Goal: Information Seeking & Learning: Check status

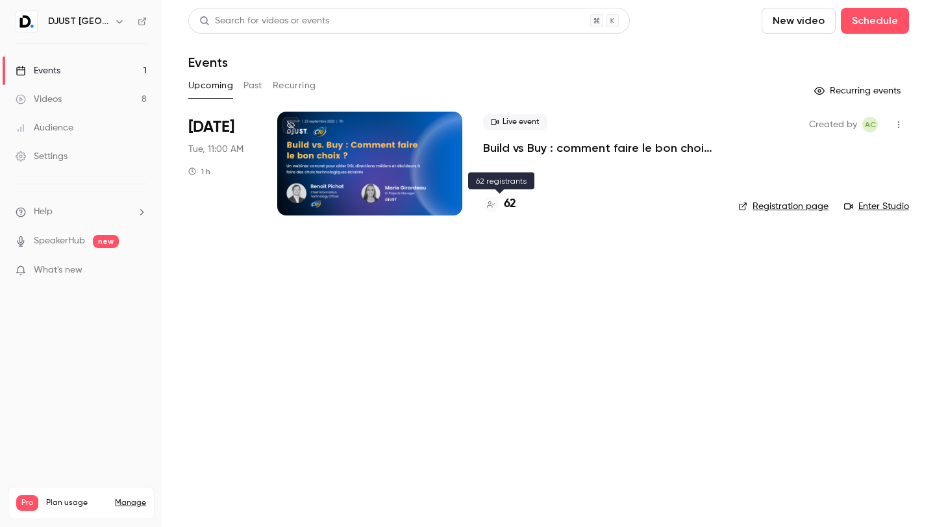
click at [500, 206] on div "62" at bounding box center [499, 204] width 33 height 18
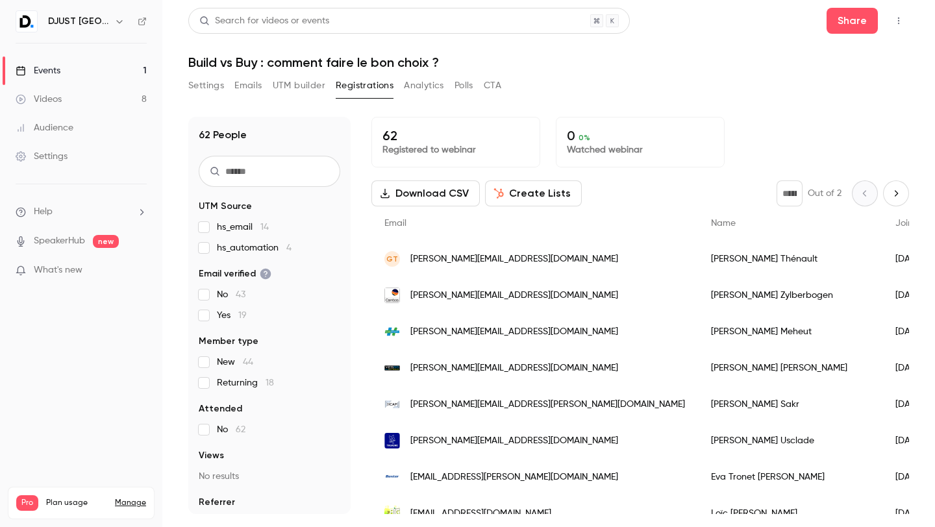
click at [526, 108] on div "62 People UTM Source hs_email 14 hs_automation 4 Email verified No 43 Yes 19 Me…" at bounding box center [548, 307] width 721 height 413
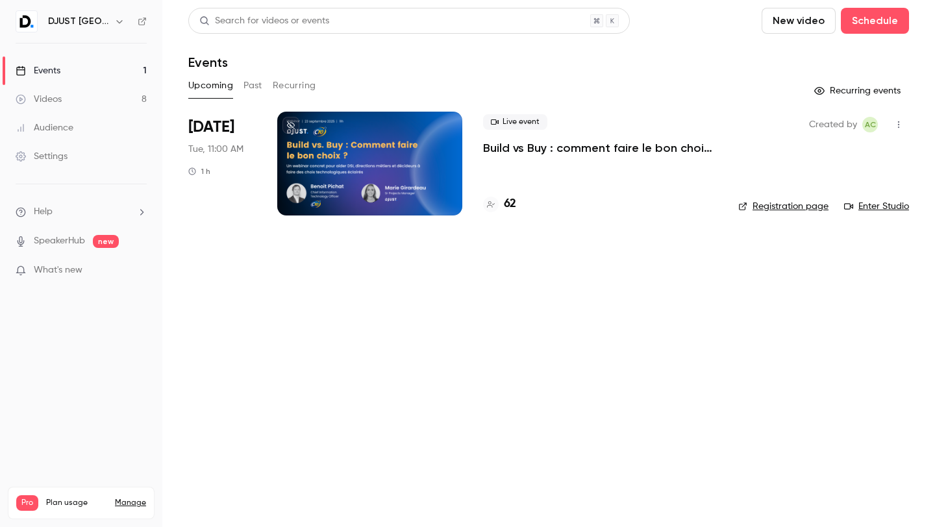
click at [767, 197] on div "Created by AC Registration page Enter Studio" at bounding box center [823, 164] width 171 height 104
click at [767, 200] on link "Registration page" at bounding box center [783, 206] width 90 height 13
click at [511, 204] on h4 "62" at bounding box center [510, 204] width 12 height 18
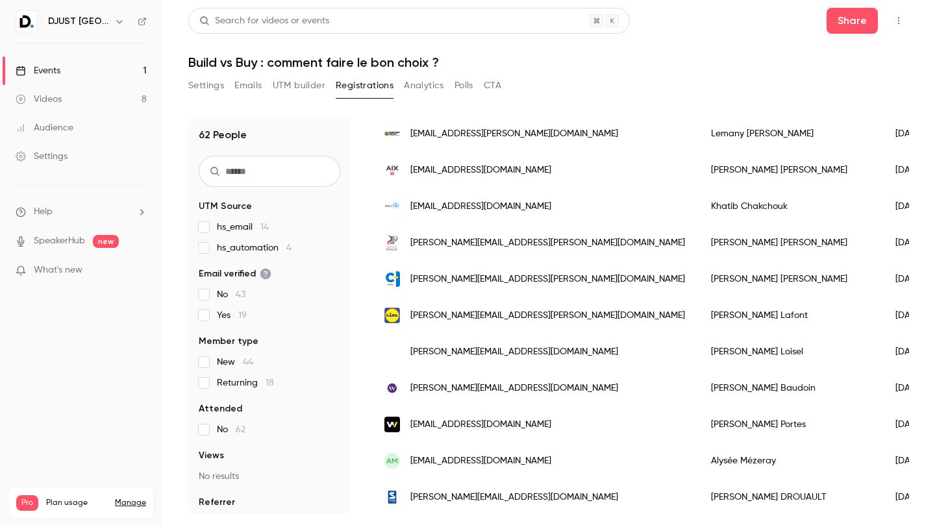
scroll to position [671, 0]
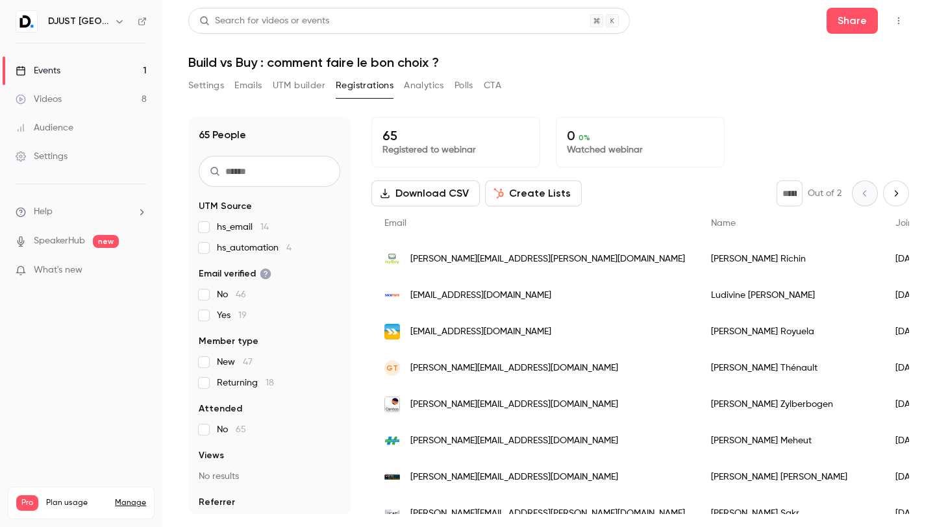
click at [550, 92] on div "Settings Emails UTM builder Registrations Analytics Polls CTA" at bounding box center [548, 88] width 721 height 26
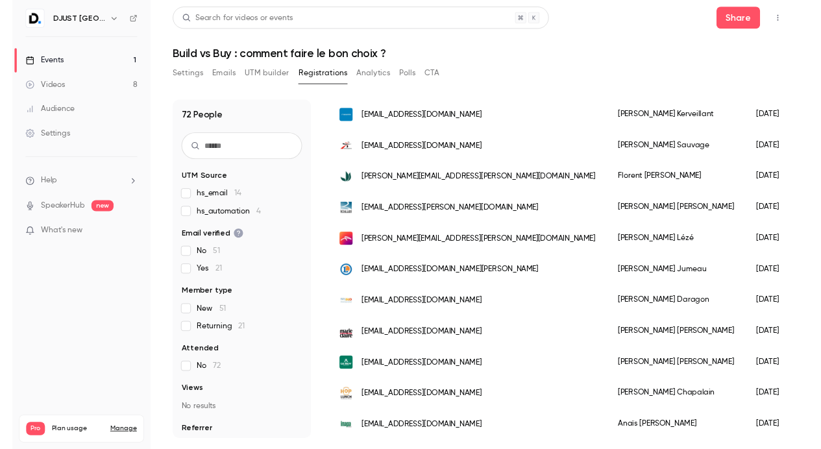
scroll to position [1507, 0]
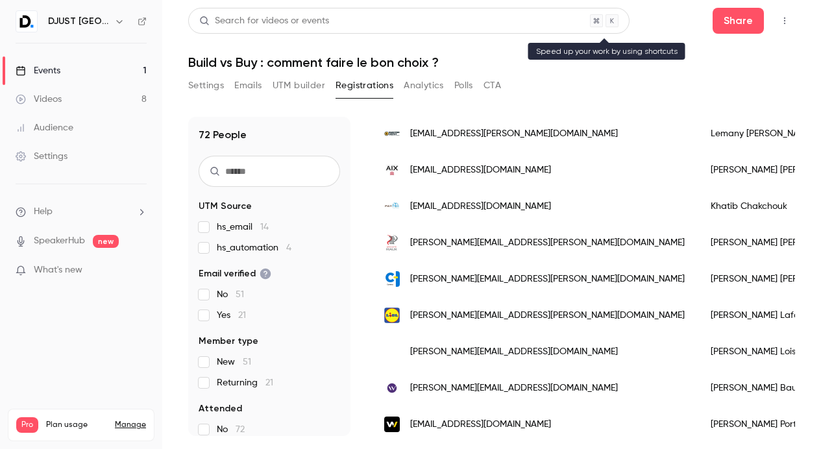
click at [257, 19] on div "Search for videos or events" at bounding box center [264, 21] width 130 height 14
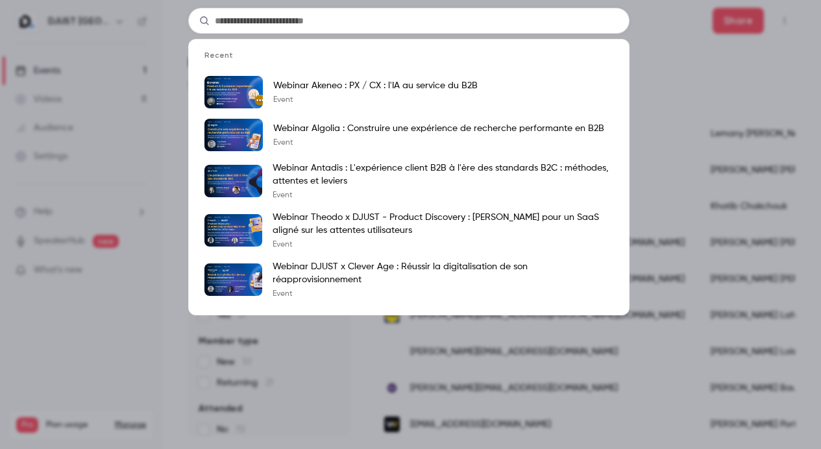
click at [737, 112] on div "Recent Webinar Akeneo : PX / CX : l'IA au service du B2B Event Webinar Algolia …" at bounding box center [410, 224] width 821 height 449
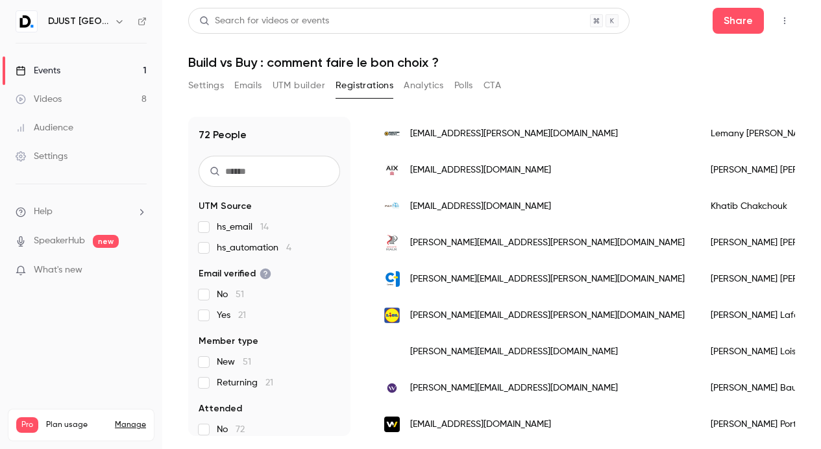
click at [541, 82] on div "Settings Emails UTM builder Registrations Analytics Polls CTA" at bounding box center [491, 88] width 607 height 26
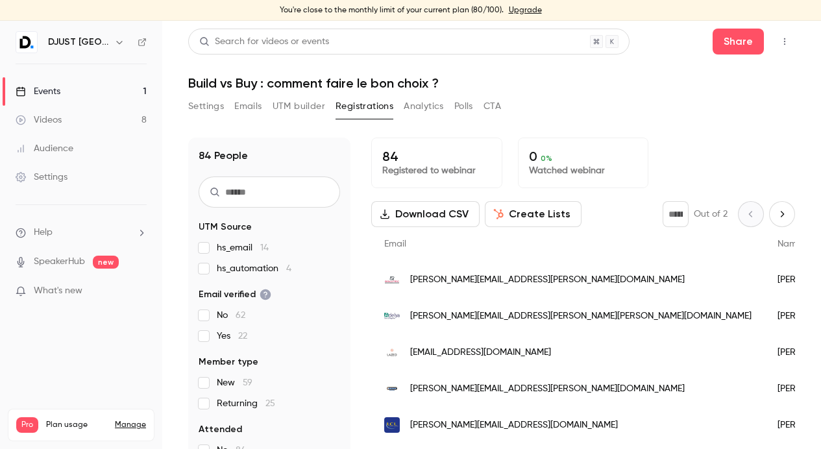
click at [440, 187] on div "84 Registered to webinar" at bounding box center [436, 163] width 131 height 51
click at [423, 166] on p "Registered to webinar" at bounding box center [436, 170] width 109 height 13
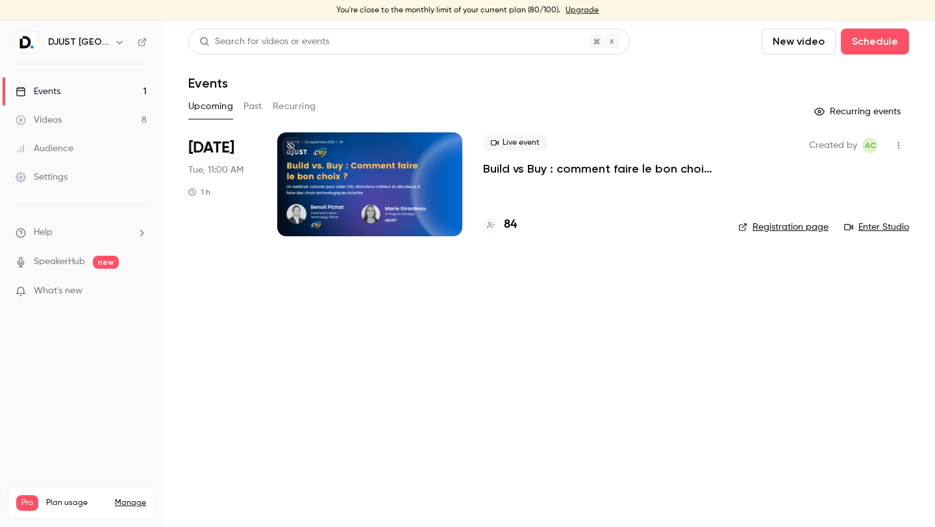
click at [81, 86] on link "Events 1" at bounding box center [81, 91] width 162 height 29
click at [262, 108] on div "Upcoming Past Recurring" at bounding box center [548, 106] width 721 height 21
click at [251, 108] on button "Past" at bounding box center [252, 106] width 19 height 21
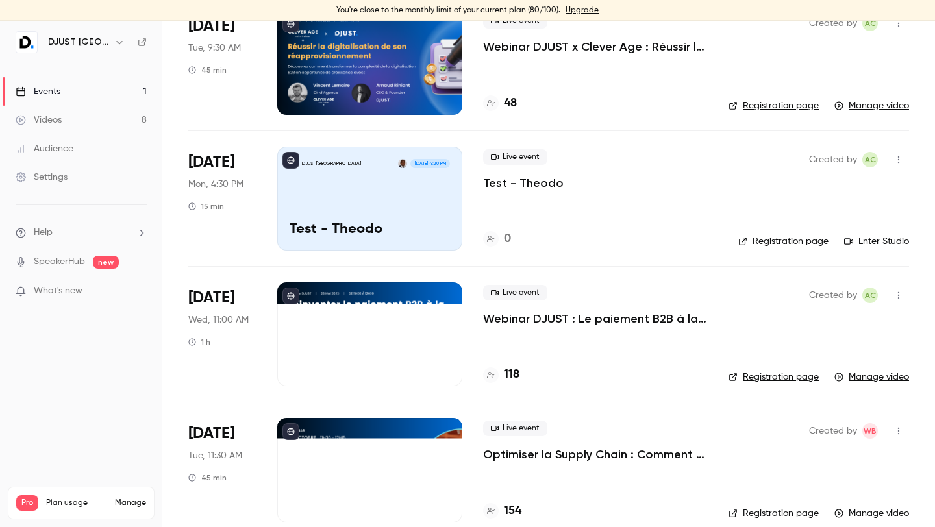
scroll to position [820, 0]
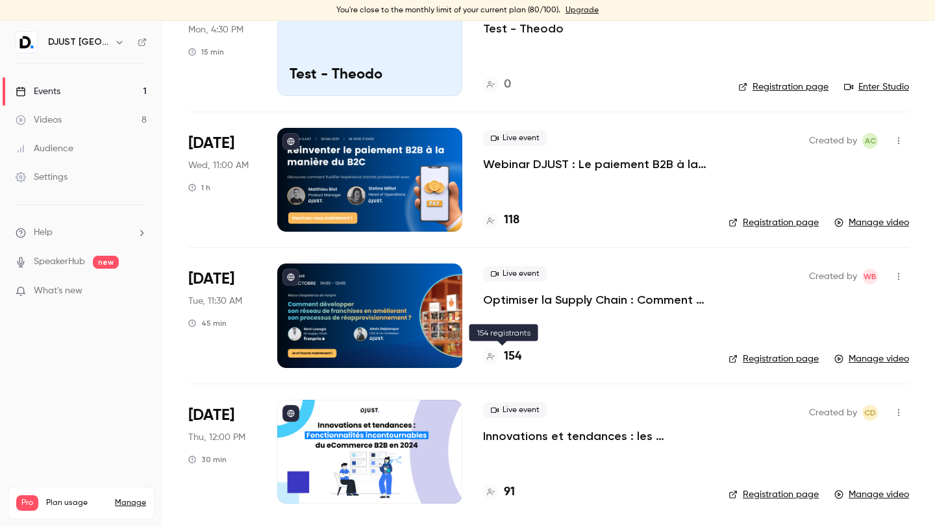
click at [505, 361] on h4 "154" at bounding box center [513, 357] width 18 height 18
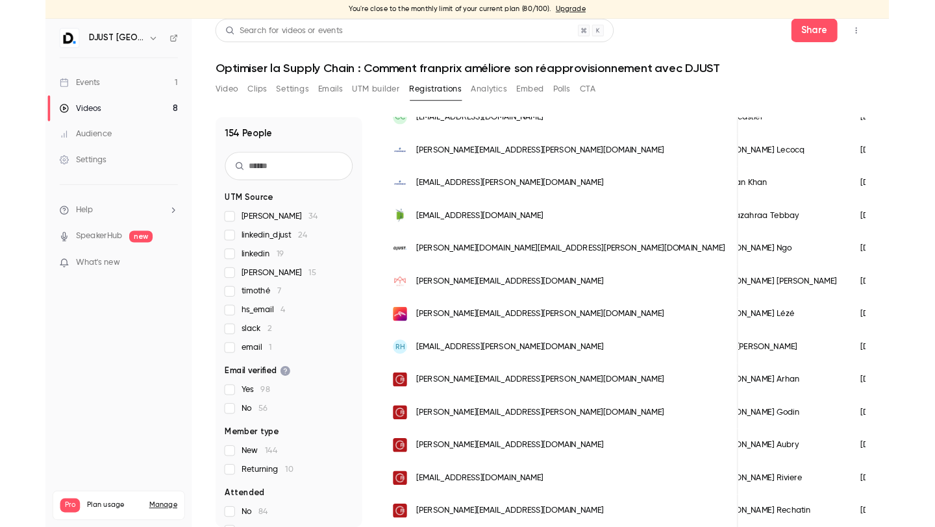
scroll to position [1554, 0]
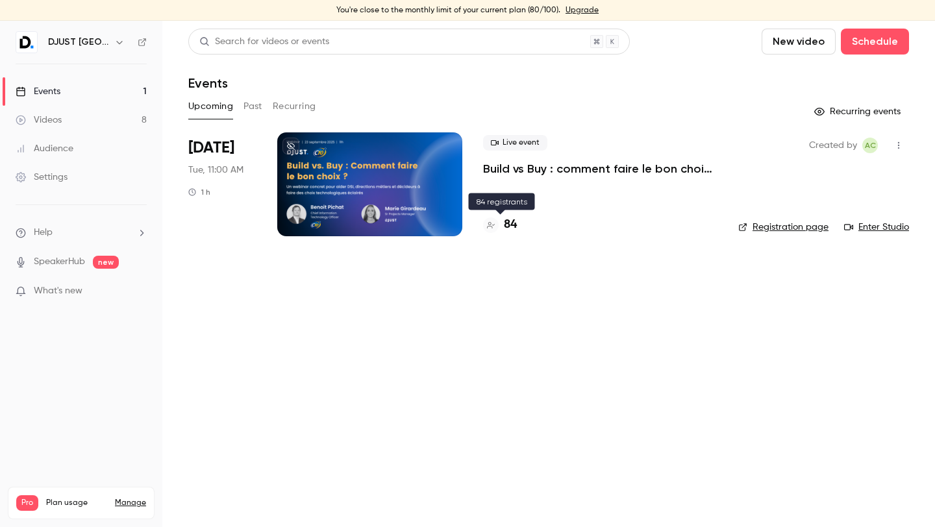
click at [511, 227] on h4 "84" at bounding box center [510, 225] width 13 height 18
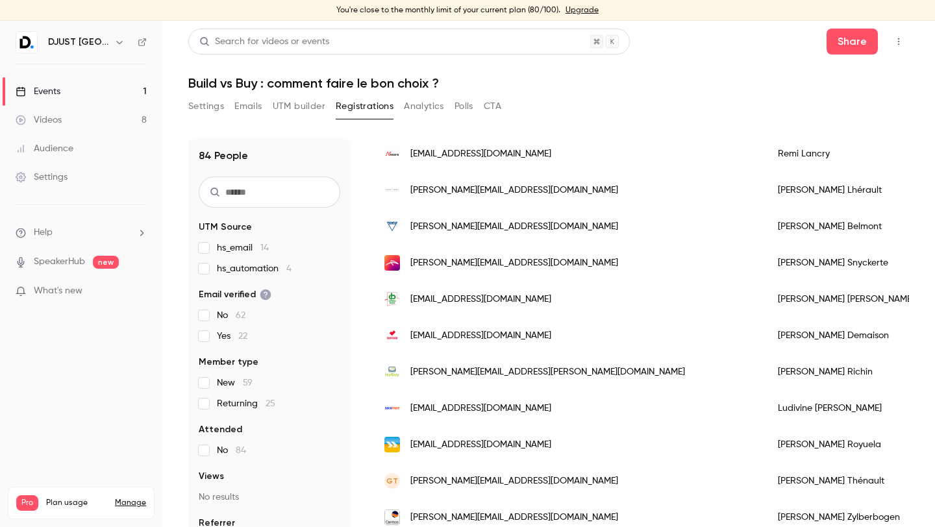
scroll to position [1554, 0]
